Goal: Navigation & Orientation: Find specific page/section

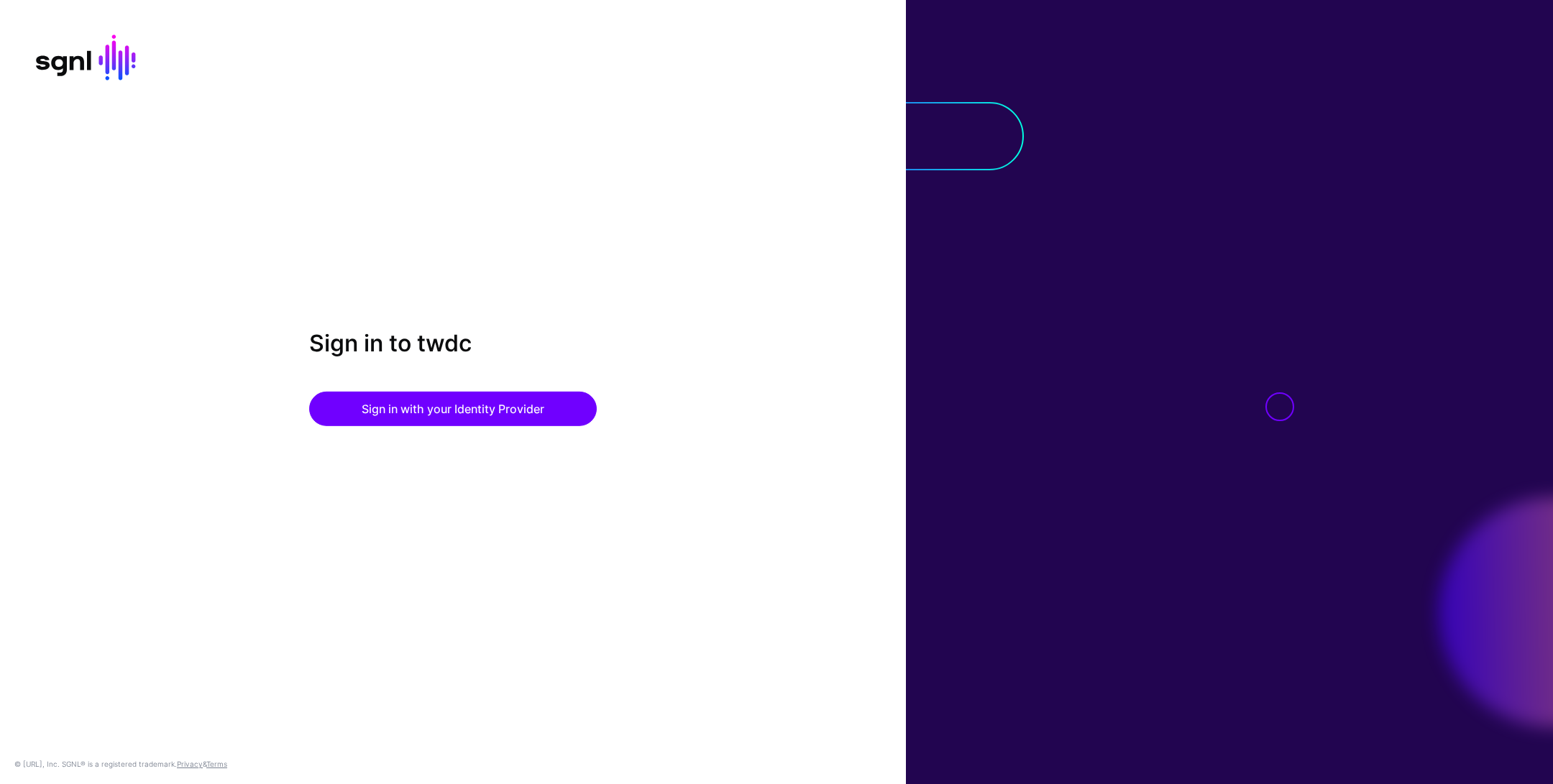
click at [393, 433] on div "Sign in to twdc Sign in with your Identity Provider" at bounding box center [452, 391] width 906 height 125
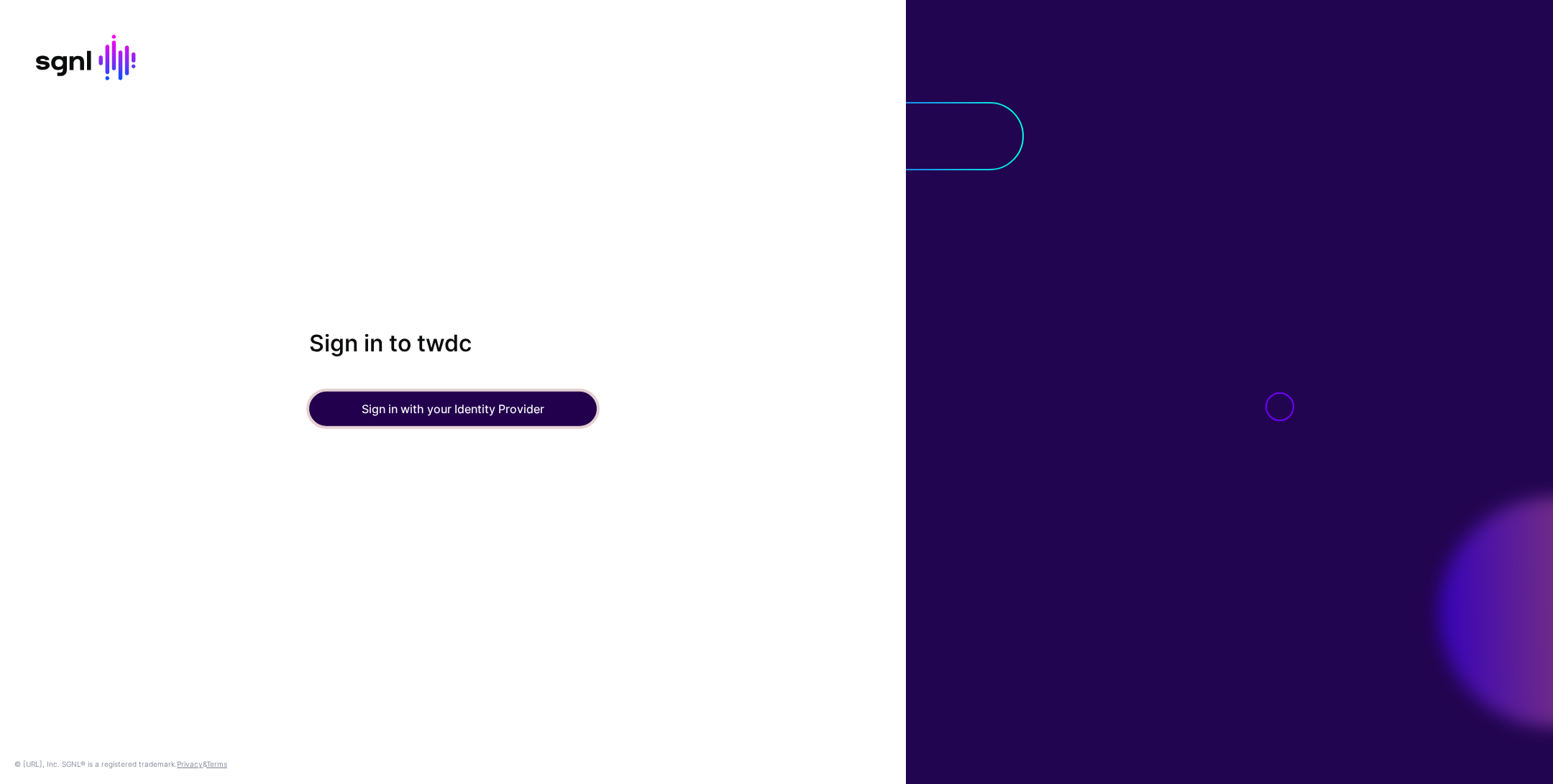
click at [413, 410] on button "Sign in with your Identity Provider" at bounding box center [452, 409] width 287 height 35
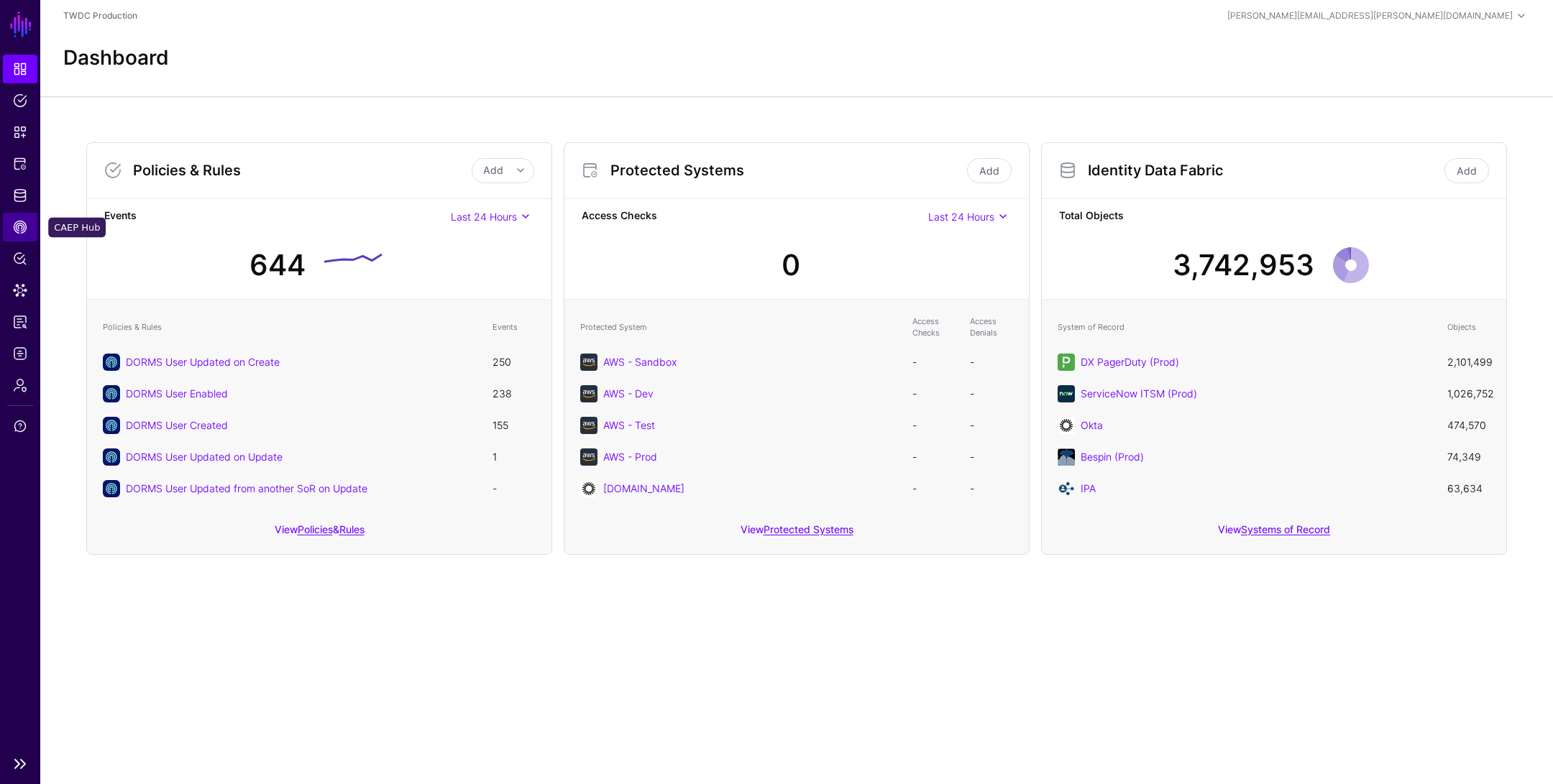
click at [19, 224] on span "CAEP Hub" at bounding box center [20, 227] width 15 height 15
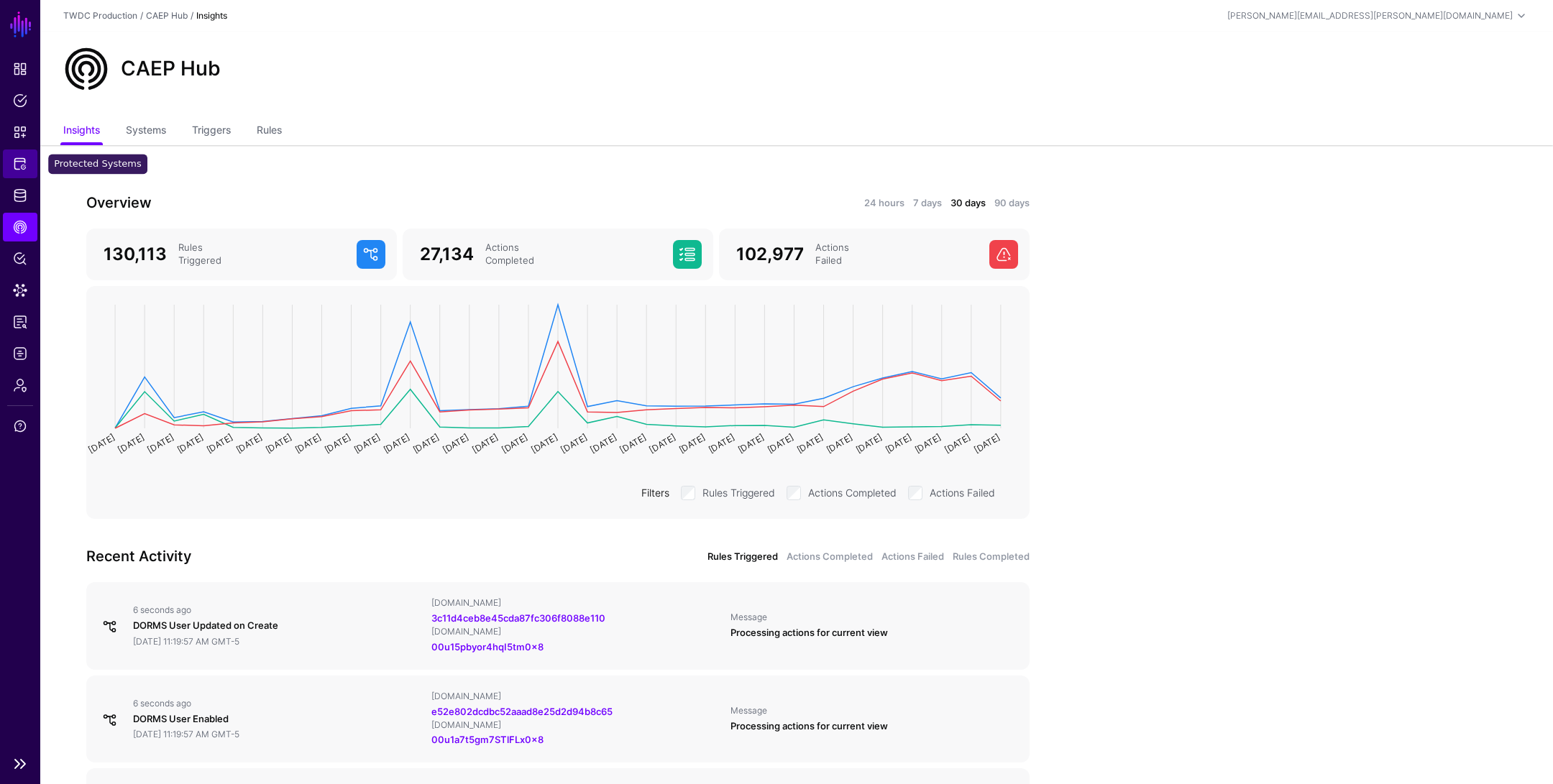
click at [19, 162] on span "Protected Systems" at bounding box center [20, 164] width 15 height 15
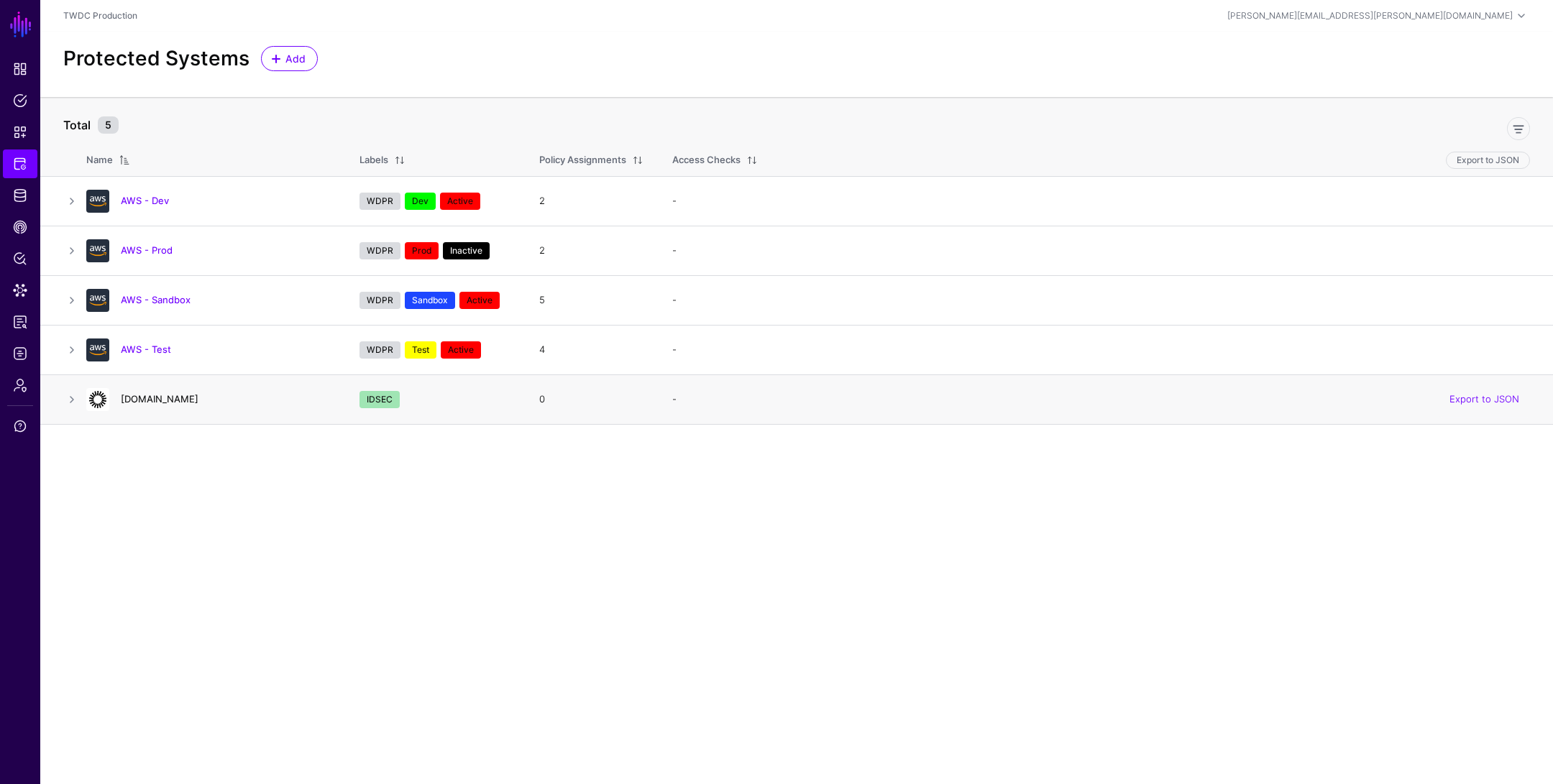
click at [167, 400] on link "disney.okta.com" at bounding box center [159, 399] width 78 height 12
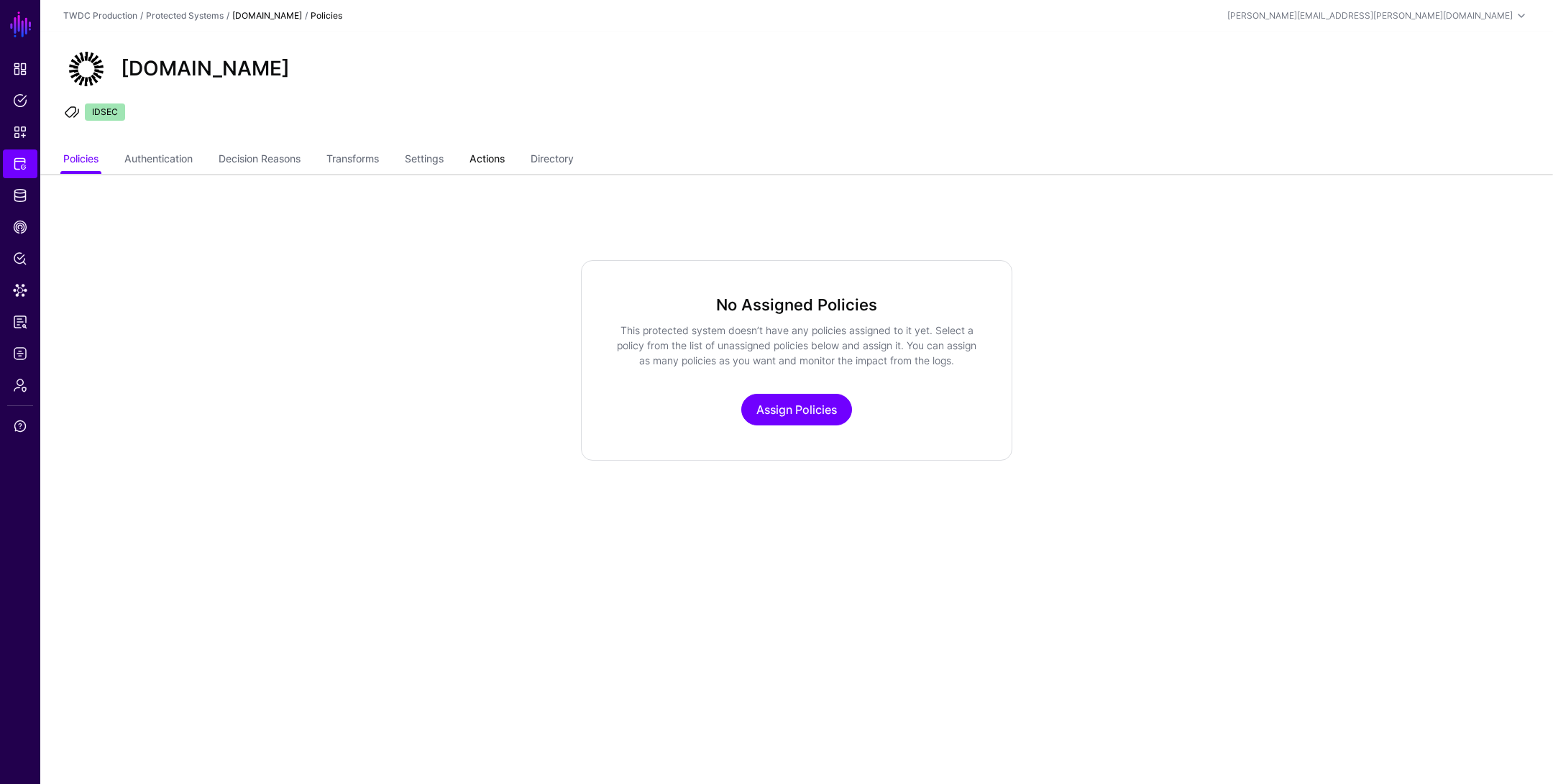
click at [495, 161] on link "Actions" at bounding box center [487, 160] width 36 height 28
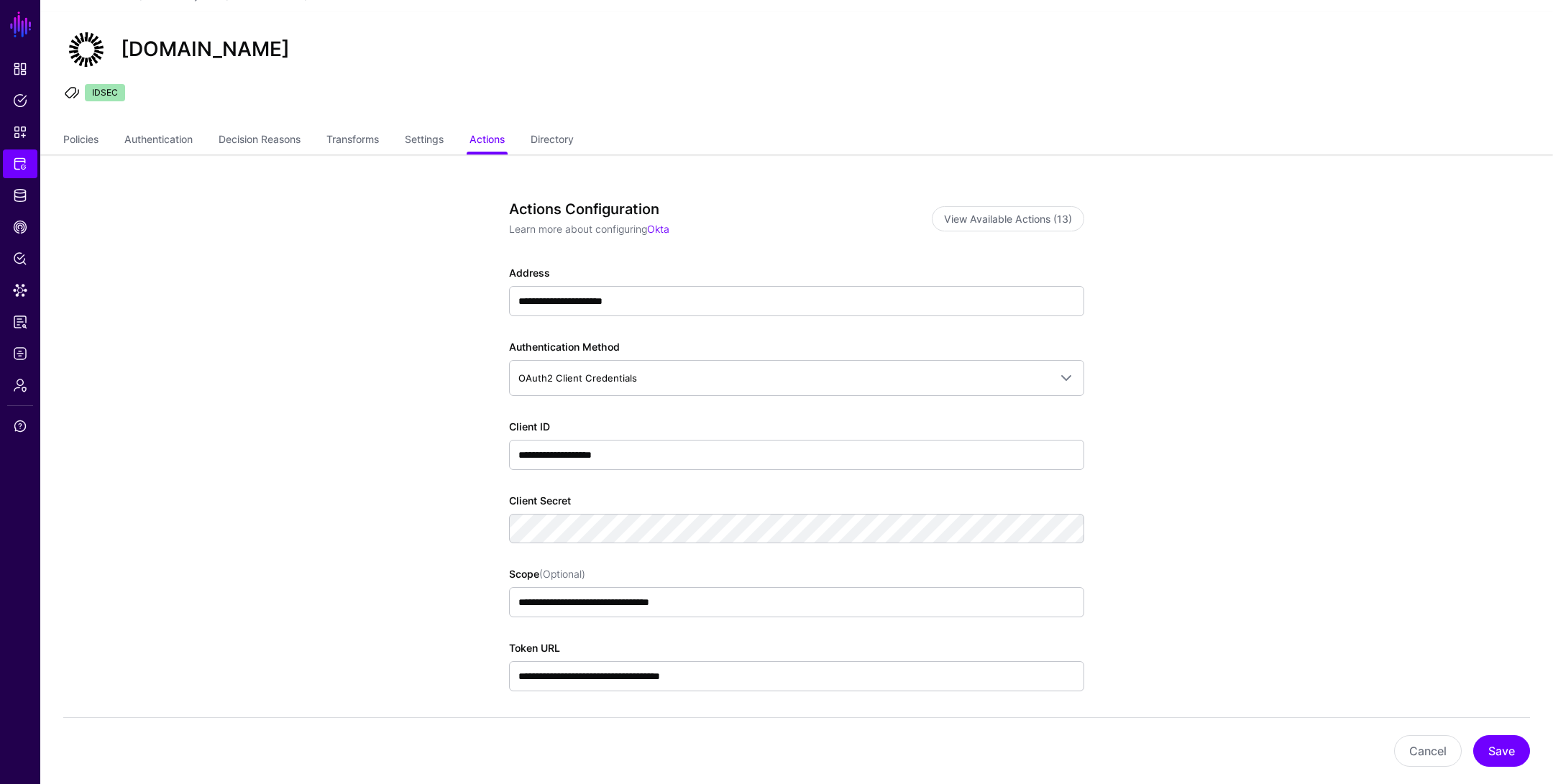
scroll to position [26, 0]
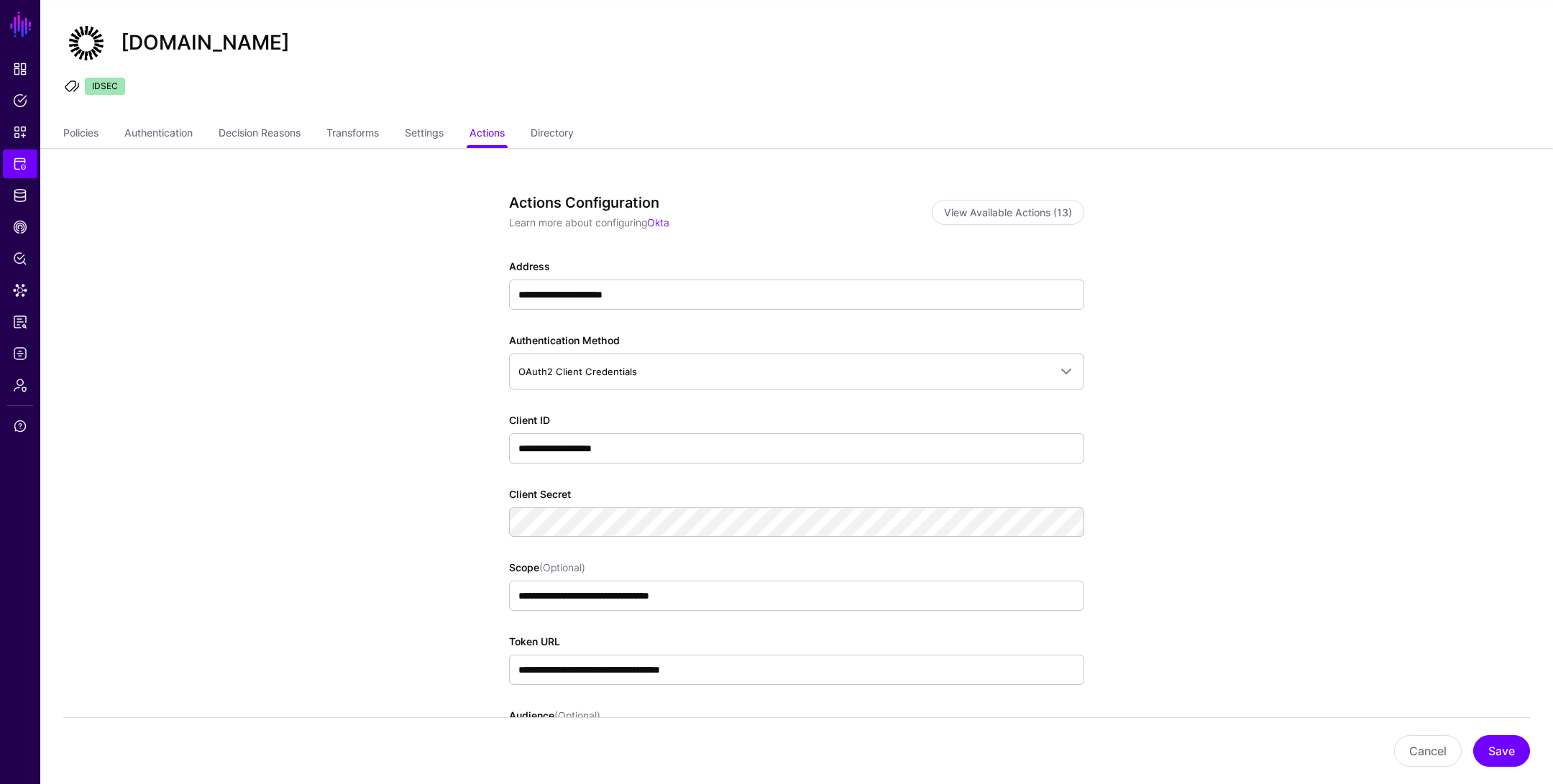
click at [386, 448] on app-integrations-item-actions "**********" at bounding box center [796, 586] width 1512 height 876
